Goal: Task Accomplishment & Management: Manage account settings

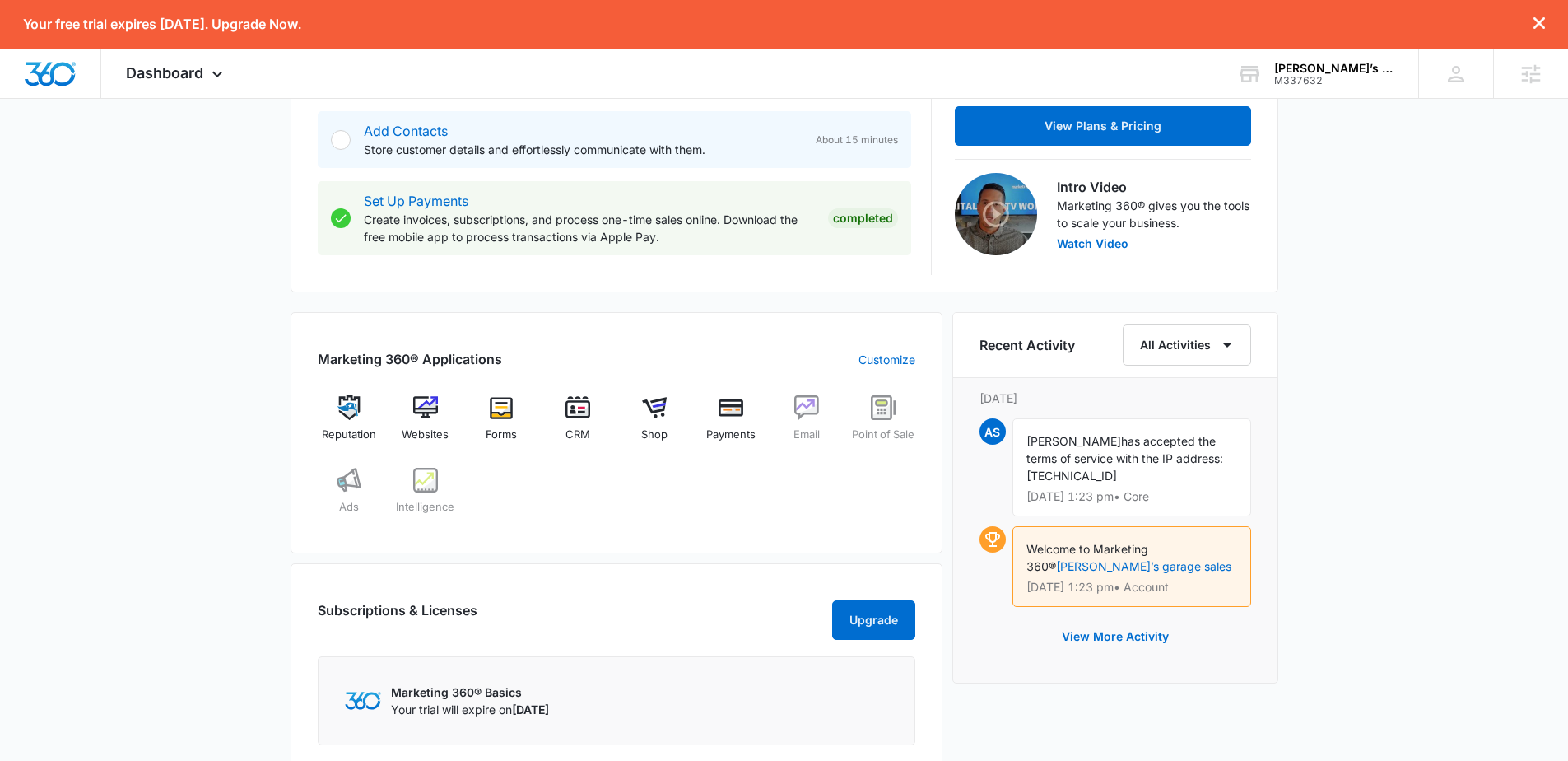
scroll to position [461, 0]
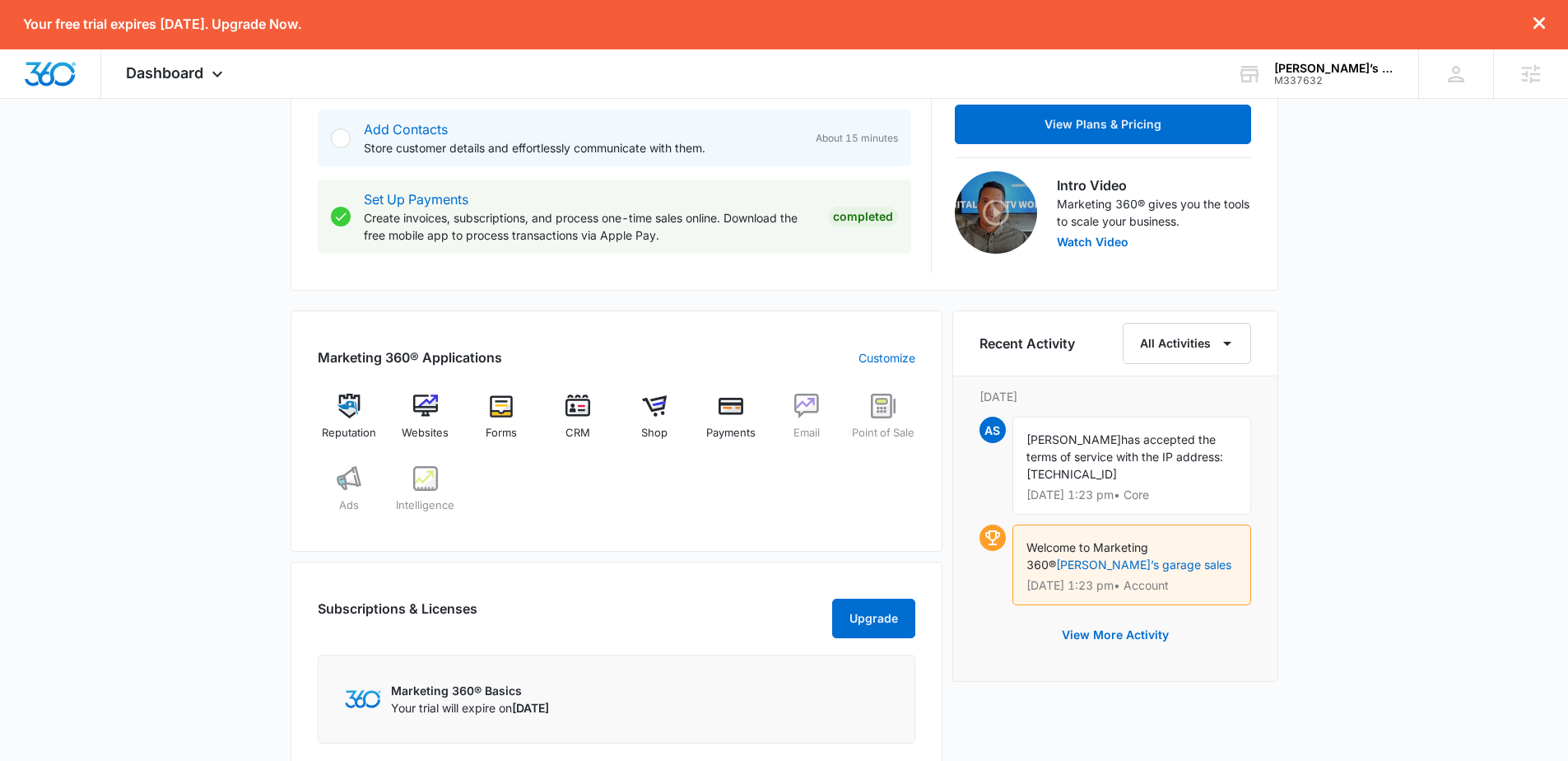
drag, startPoint x: 1125, startPoint y: 473, endPoint x: 1029, endPoint y: 474, distance: 96.0
click at [1029, 474] on div "Ashley Strickland has accepted the terms of service with the IP address: 108.25…" at bounding box center [1131, 466] width 238 height 98
copy span "108.255.240.227"
